Goal: Find specific page/section: Find specific page/section

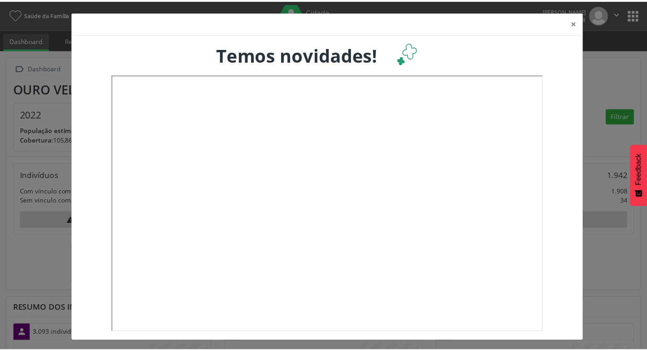
scroll to position [151, 214]
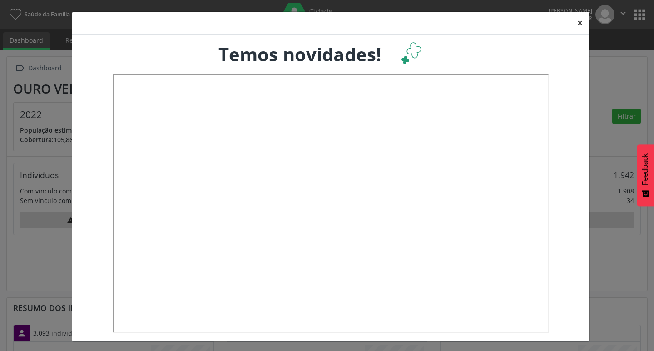
click at [581, 24] on button "×" at bounding box center [580, 23] width 18 height 22
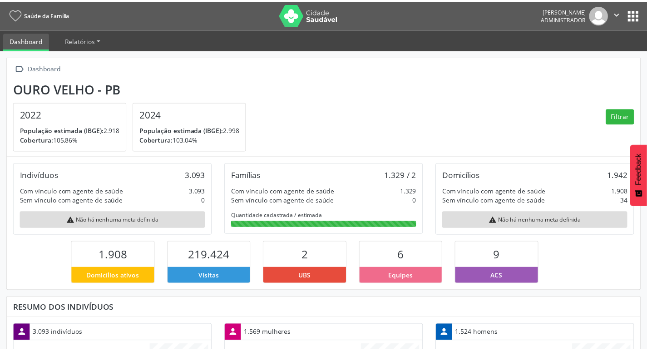
scroll to position [454170, 454110]
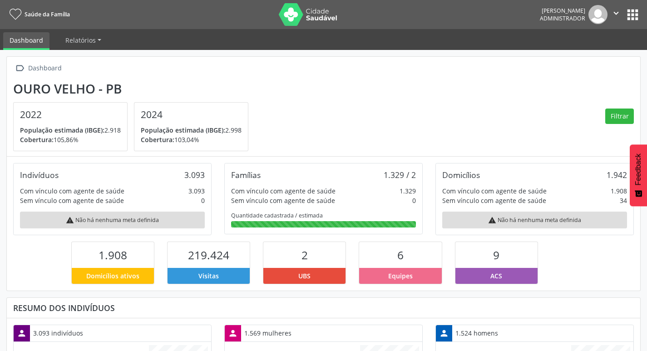
click at [637, 15] on button "apps" at bounding box center [633, 15] width 16 height 16
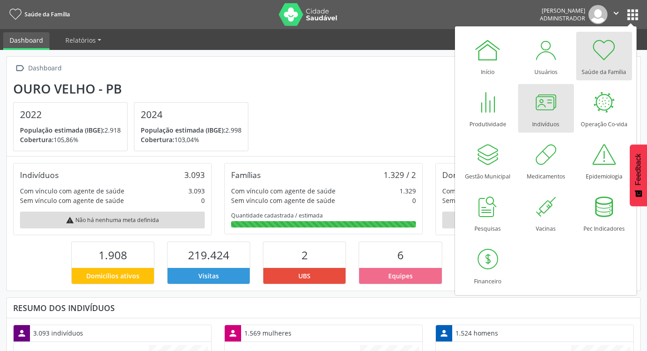
click at [550, 110] on div at bounding box center [545, 102] width 27 height 27
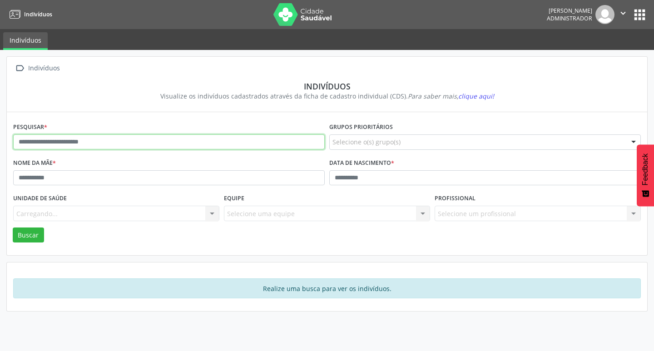
click at [154, 141] on input "text" at bounding box center [169, 141] width 312 height 15
click at [13, 228] on button "Buscar" at bounding box center [28, 235] width 31 height 15
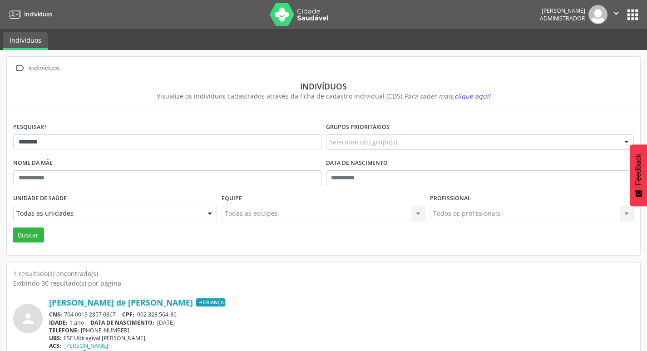
scroll to position [20, 0]
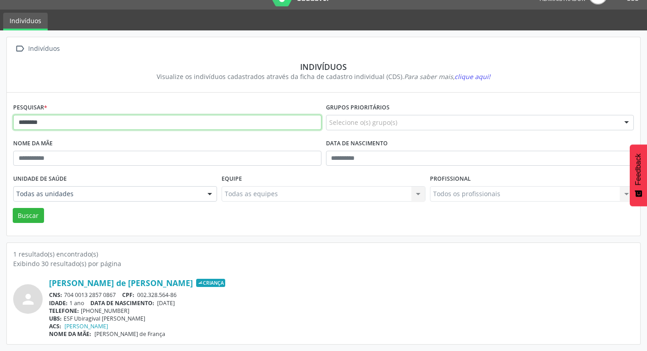
click at [172, 118] on input "********" at bounding box center [167, 122] width 308 height 15
type input "*"
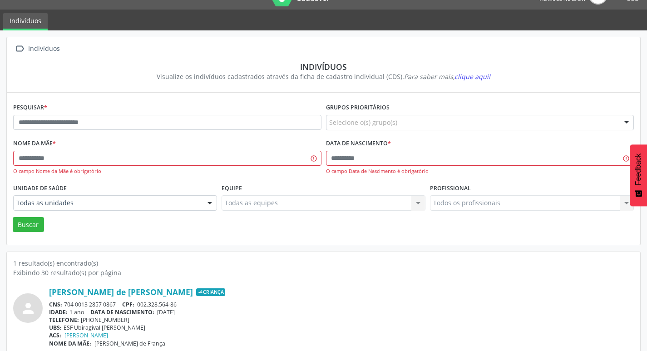
click at [292, 55] on section "Indivíduos Visualize os indivíduos cadastrados através da ficha de cadastro ind…" at bounding box center [323, 71] width 621 height 32
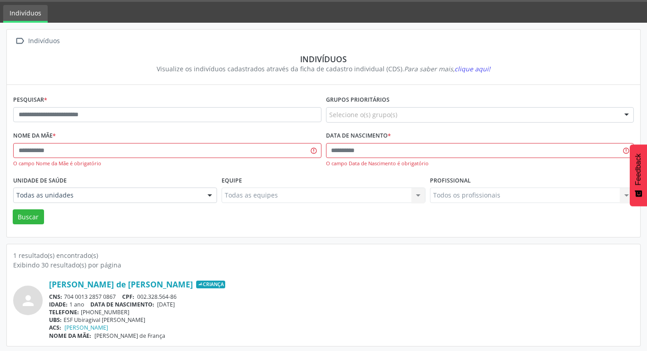
scroll to position [29, 0]
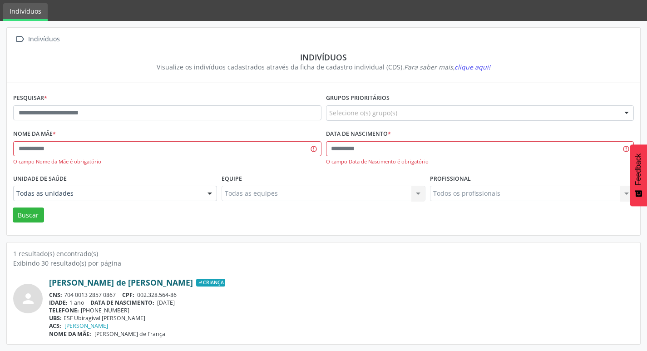
click at [125, 285] on link "[PERSON_NAME] de [PERSON_NAME]" at bounding box center [121, 283] width 144 height 10
